Goal: Check status: Check status

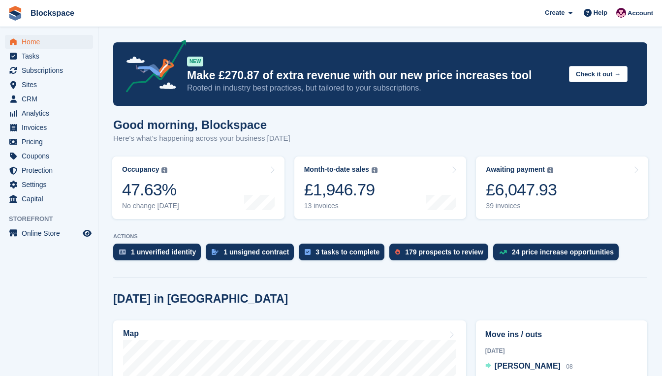
scroll to position [246, 0]
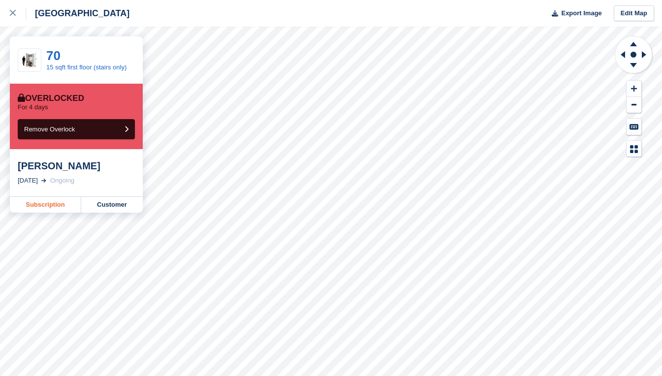
click at [63, 201] on link "Subscription" at bounding box center [45, 205] width 71 height 16
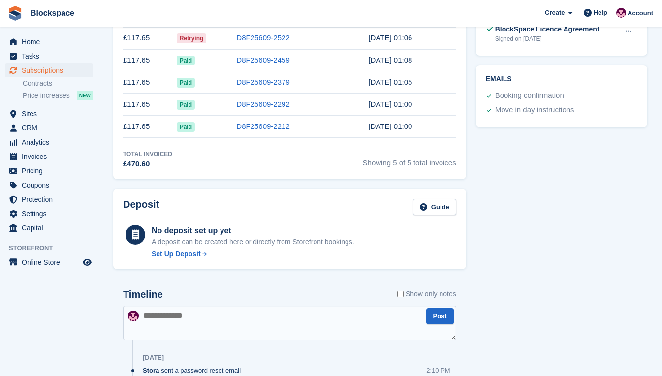
scroll to position [284, 0]
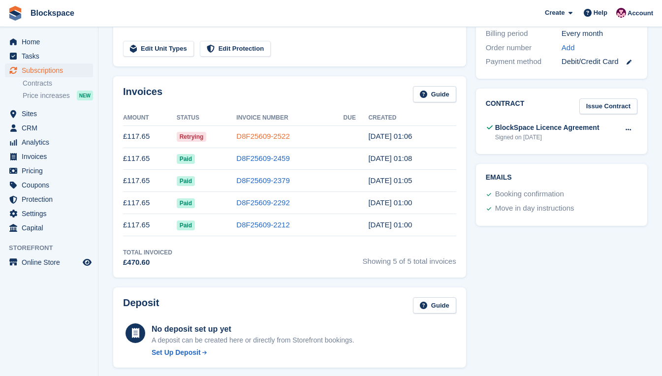
click at [270, 135] on link "D8F25609-2522" at bounding box center [262, 136] width 53 height 8
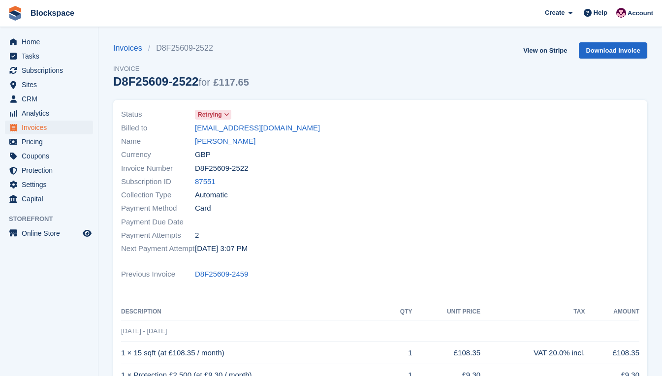
click at [226, 111] on span at bounding box center [227, 115] width 8 height 8
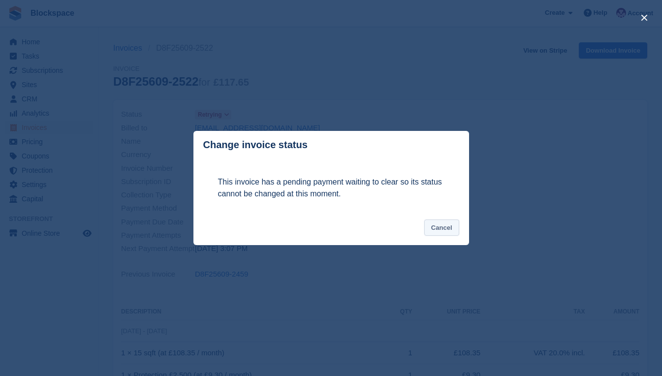
click at [450, 231] on button "Cancel" at bounding box center [441, 227] width 35 height 16
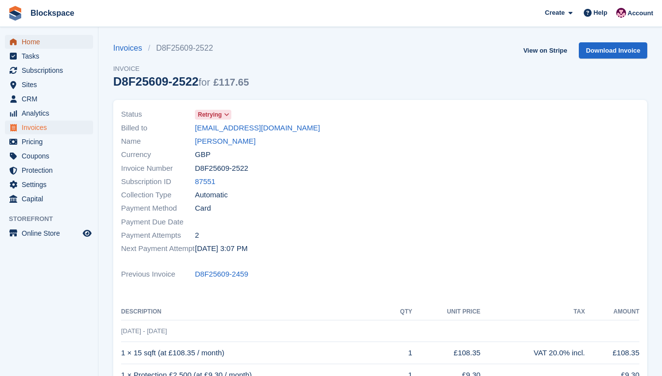
click at [42, 45] on span "Home" at bounding box center [51, 42] width 59 height 14
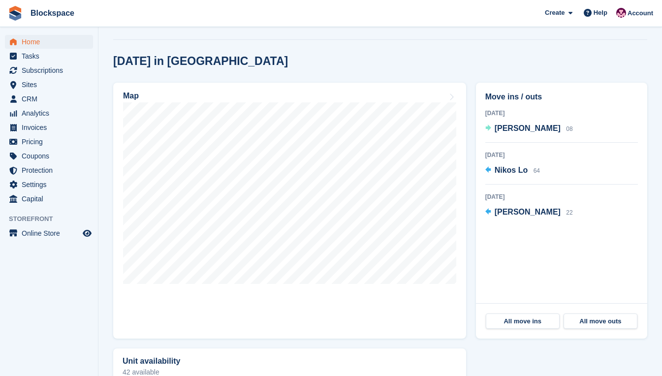
scroll to position [246, 0]
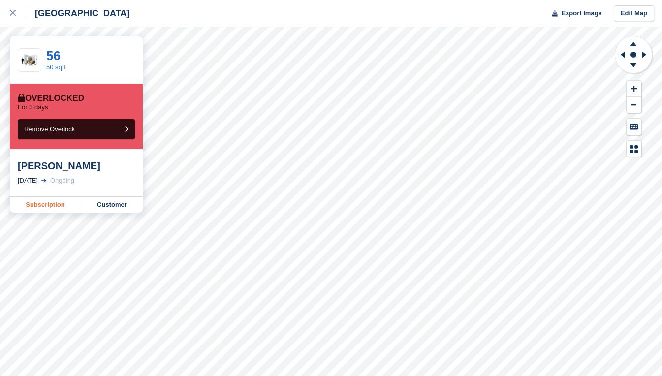
click at [58, 207] on link "Subscription" at bounding box center [45, 205] width 71 height 16
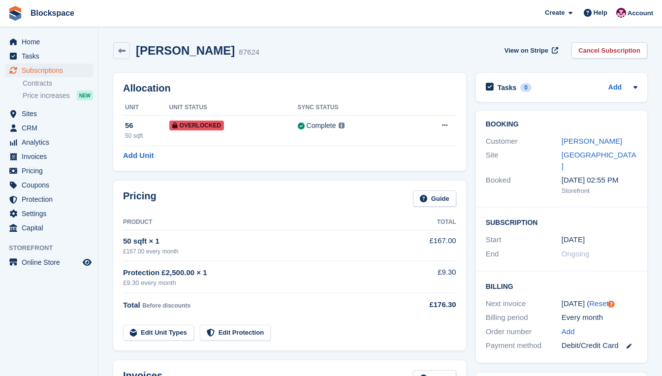
click at [486, 182] on div "Booked" at bounding box center [523, 185] width 76 height 21
click at [488, 51] on div "Luca Candillier 87624 View on Stripe Cancel Subscription" at bounding box center [380, 50] width 534 height 17
